Goal: Transaction & Acquisition: Book appointment/travel/reservation

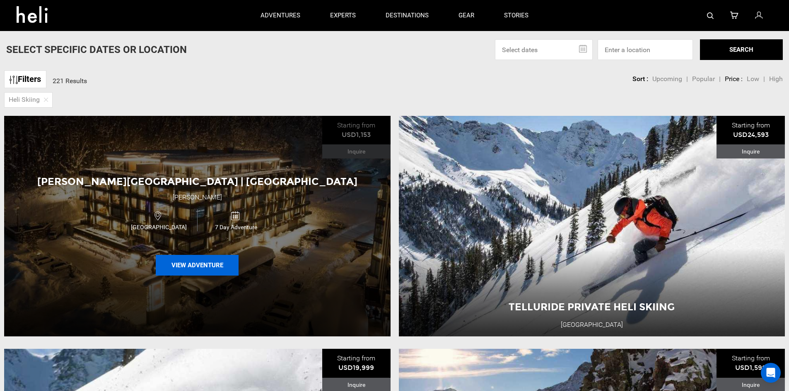
click at [224, 265] on button "View Adventure" at bounding box center [197, 265] width 83 height 21
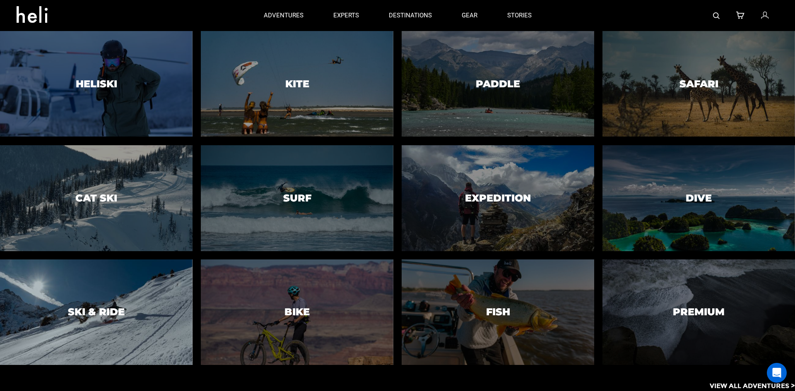
click at [78, 324] on div at bounding box center [96, 312] width 196 height 108
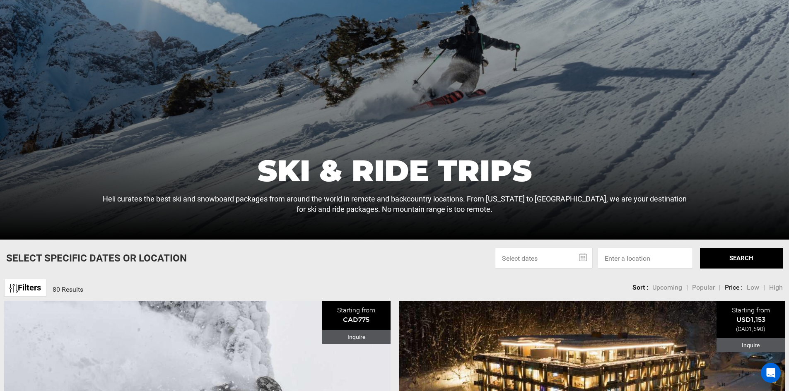
scroll to position [124, 0]
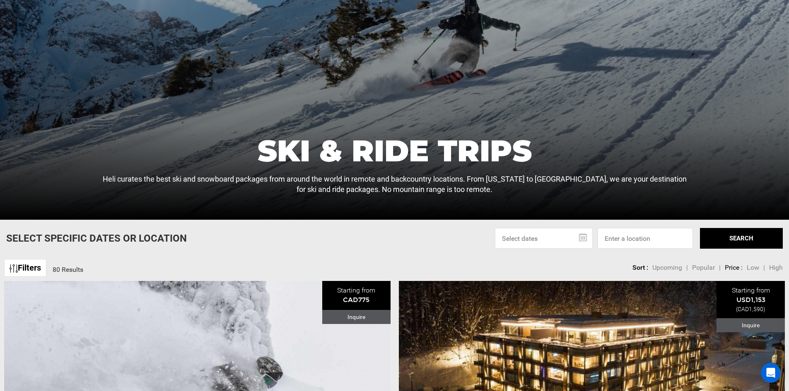
click at [37, 268] on link "Filters" at bounding box center [25, 268] width 42 height 18
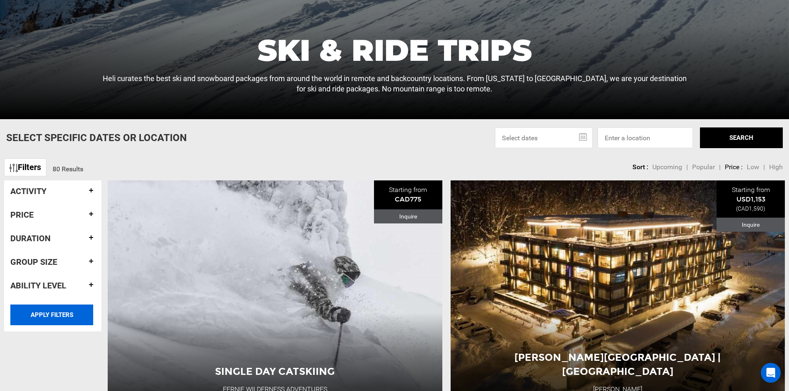
scroll to position [248, 0]
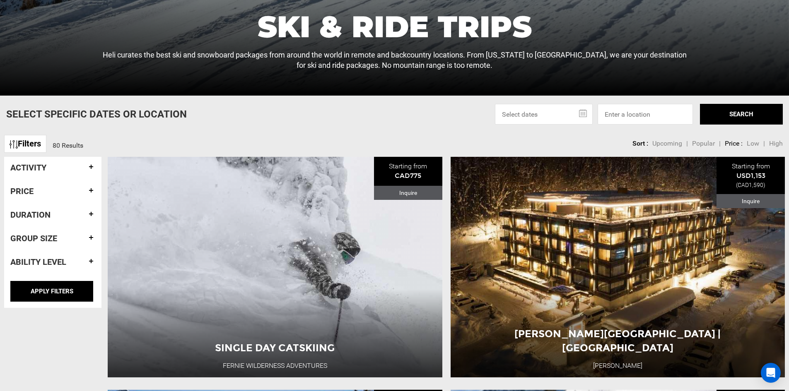
click at [73, 217] on h4 "Duration" at bounding box center [52, 214] width 85 height 9
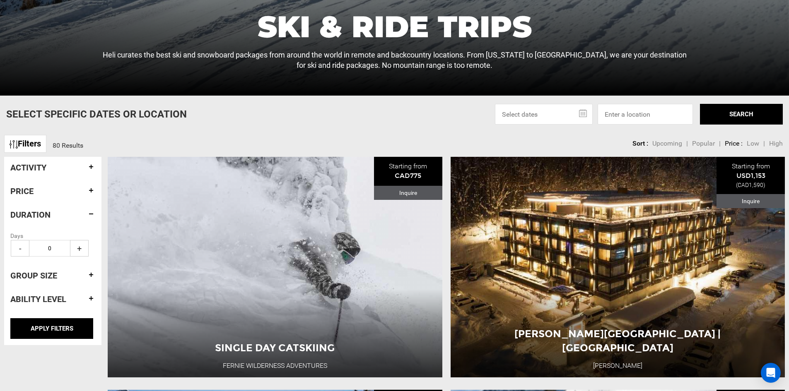
click at [87, 171] on h4 "Activity" at bounding box center [52, 167] width 85 height 9
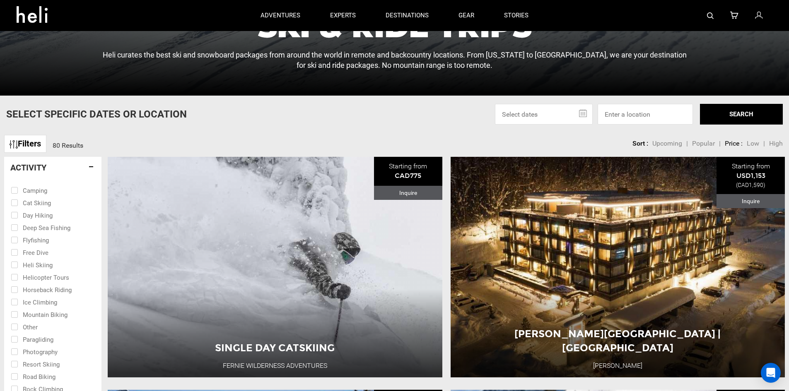
click at [92, 169] on h4 "Activity" at bounding box center [52, 167] width 85 height 9
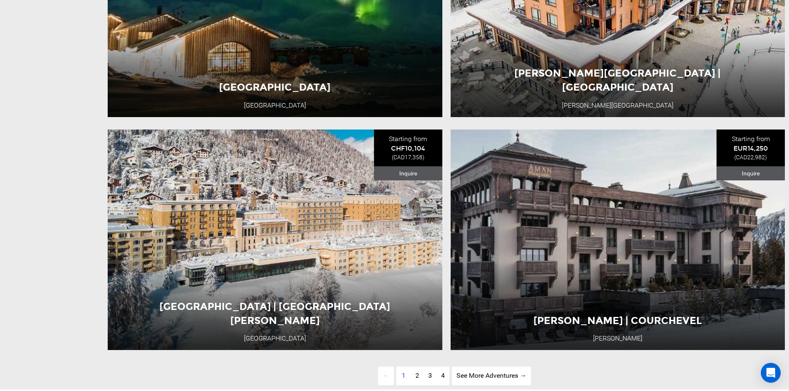
scroll to position [2733, 0]
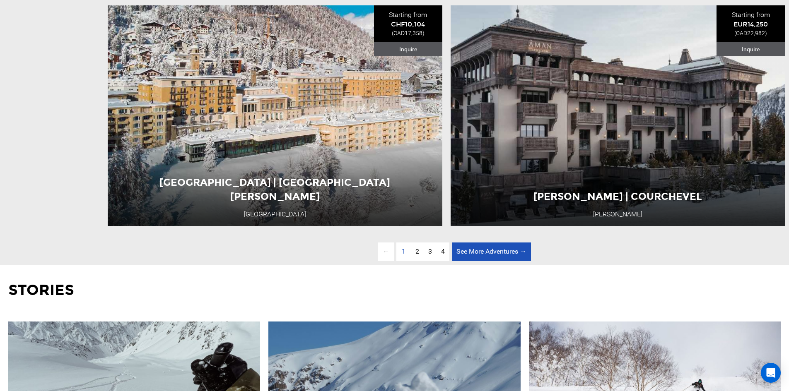
click at [497, 261] on link "See More Adventures → page" at bounding box center [491, 252] width 79 height 19
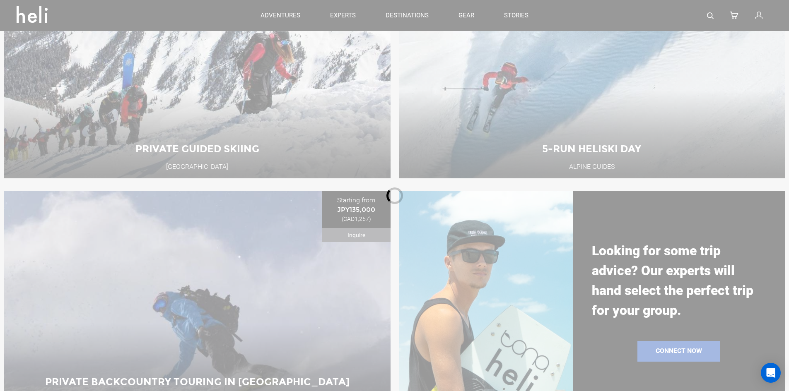
scroll to position [366, 0]
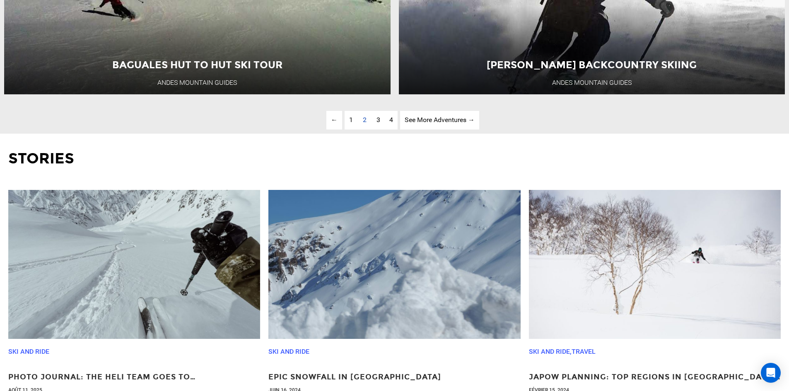
scroll to position [2975, 0]
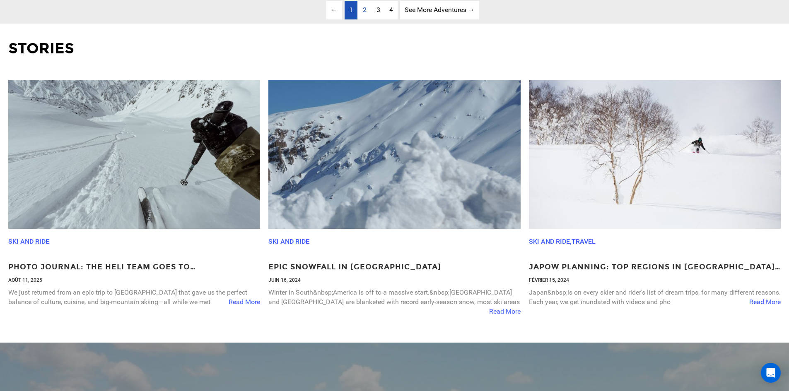
click at [347, 19] on link "page 1" at bounding box center [350, 10] width 13 height 19
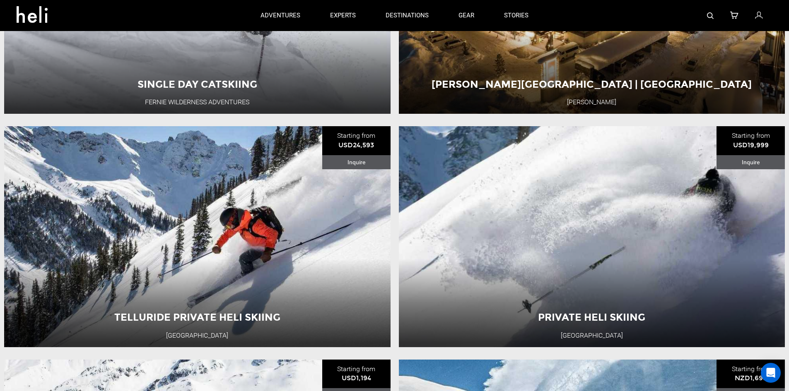
scroll to position [366, 0]
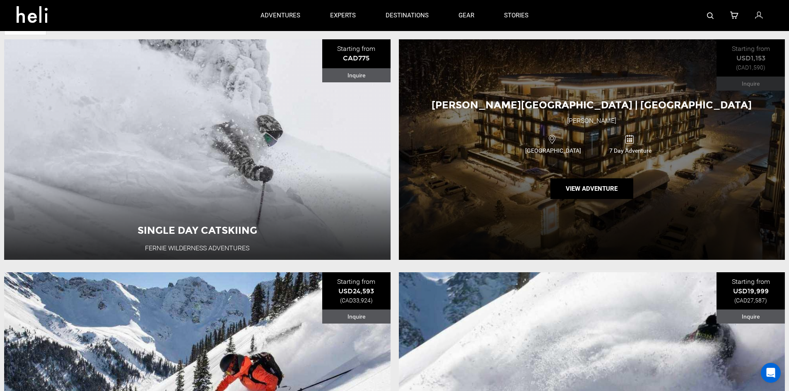
click at [752, 169] on div "[PERSON_NAME][GEOGRAPHIC_DATA] | [GEOGRAPHIC_DATA] [GEOGRAPHIC_DATA][PERSON_NAM…" at bounding box center [592, 149] width 386 height 221
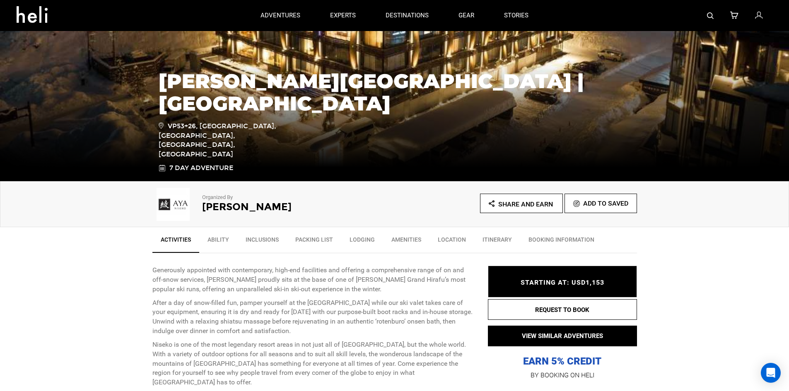
scroll to position [124, 0]
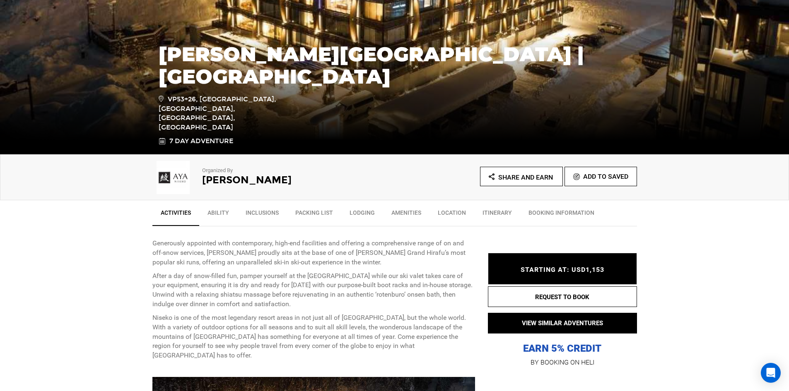
click at [265, 212] on link "Inclusions" at bounding box center [262, 215] width 50 height 21
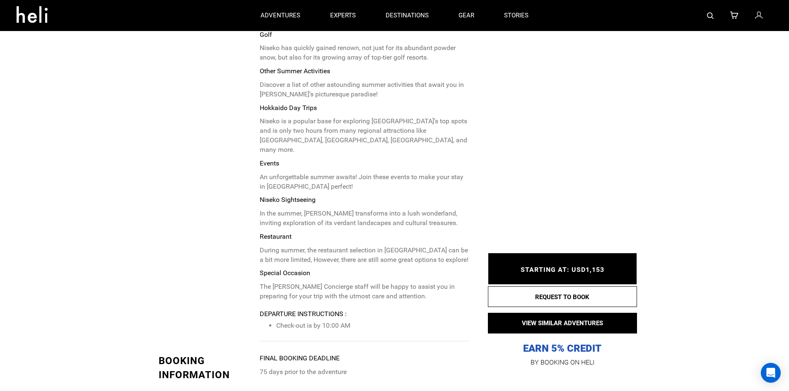
scroll to position [3763, 0]
